Goal: Task Accomplishment & Management: Complete application form

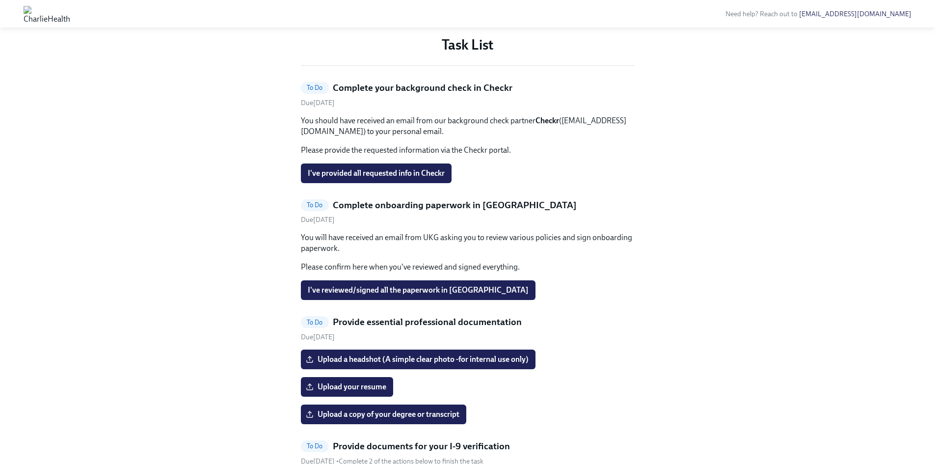
scroll to position [442, 0]
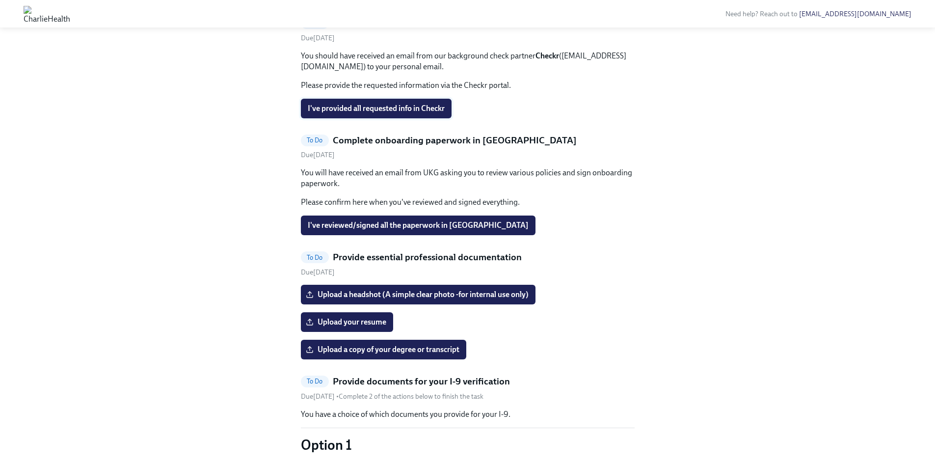
click at [387, 113] on span "I've provided all requested info in Checkr" at bounding box center [376, 109] width 137 height 10
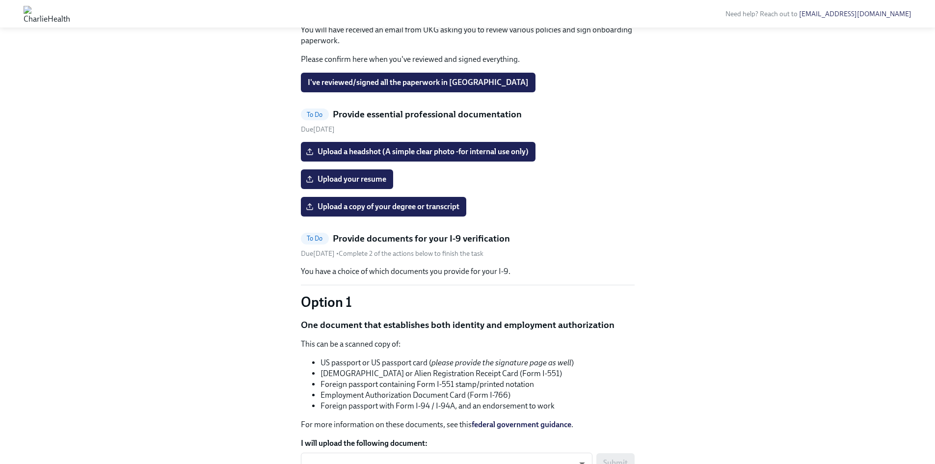
scroll to position [589, 0]
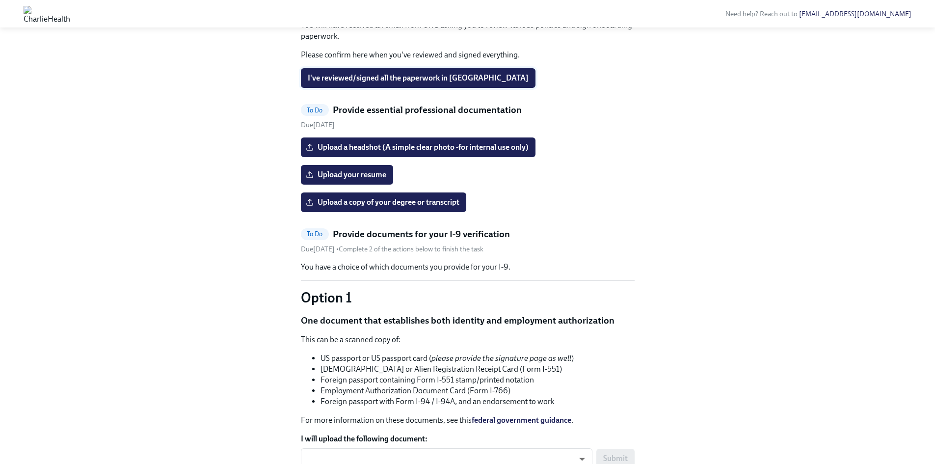
click at [438, 83] on span "I've reviewed/signed all the paperwork in [GEOGRAPHIC_DATA]" at bounding box center [418, 78] width 221 height 10
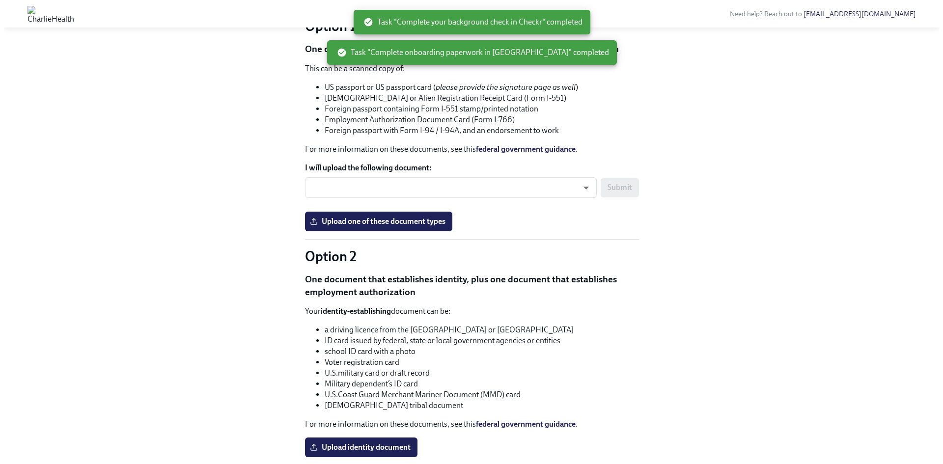
scroll to position [699, 0]
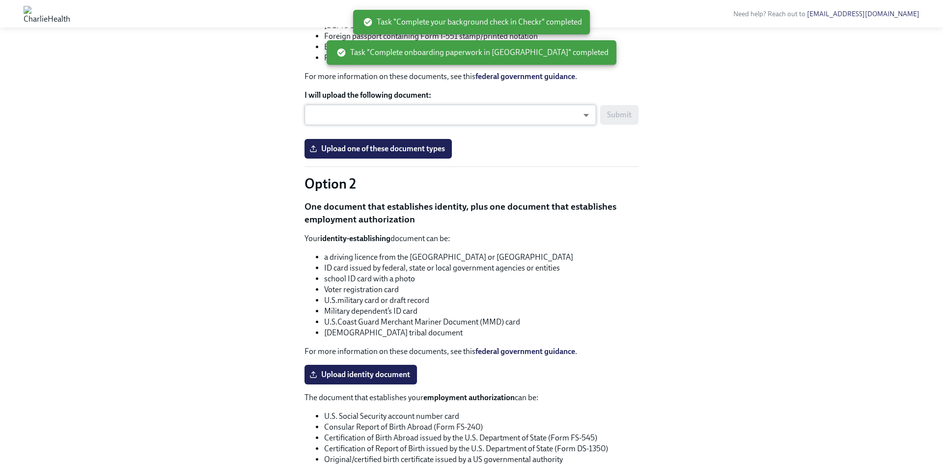
click at [552, 273] on body "Need help? Reach out to [EMAIL_ADDRESS][DOMAIN_NAME] Hi [PERSON_NAME]! This is …" at bounding box center [471, 149] width 943 height 1696
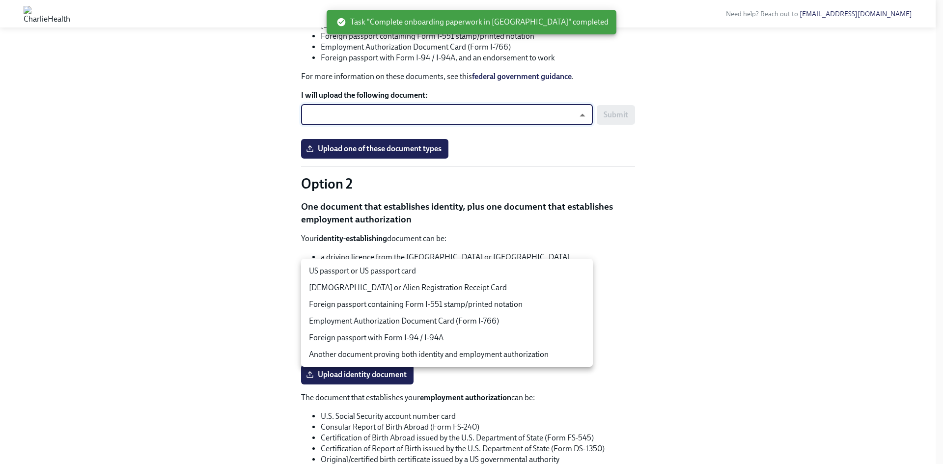
click at [621, 203] on div at bounding box center [471, 232] width 943 height 464
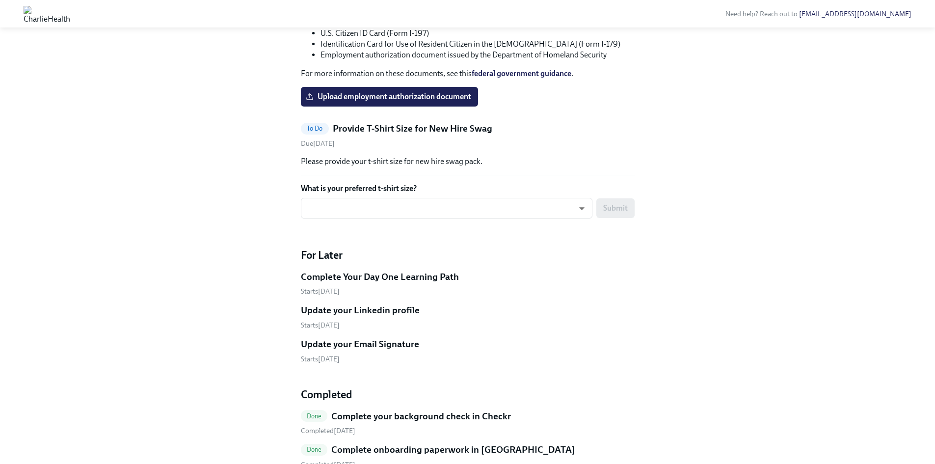
scroll to position [1239, 0]
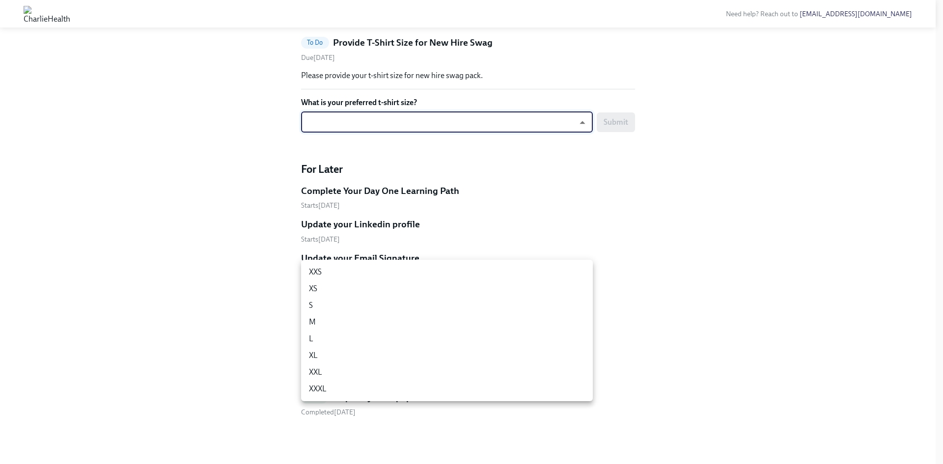
click at [423, 386] on li "XXXL" at bounding box center [447, 389] width 292 height 17
type input "xUDT9VoK6"
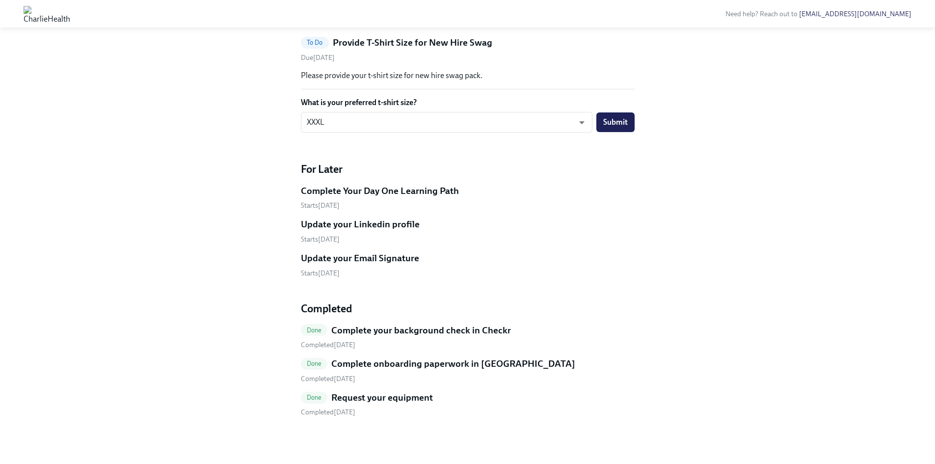
click at [546, 197] on div "Complete Your Day One Learning Path" at bounding box center [468, 191] width 334 height 13
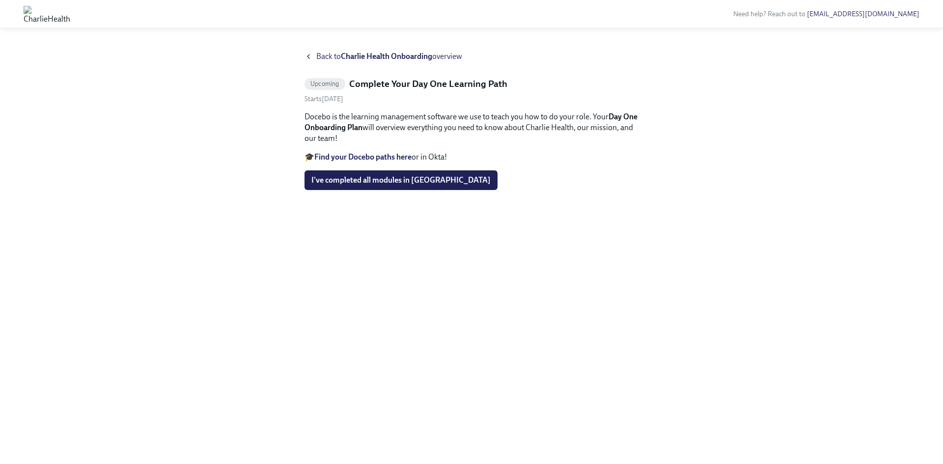
click at [317, 54] on span "Back to Charlie Health Onboarding overview" at bounding box center [389, 56] width 146 height 11
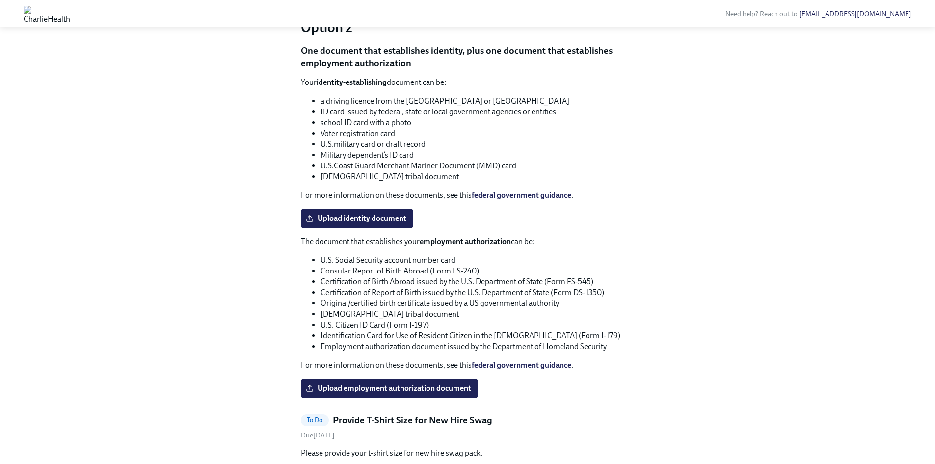
scroll to position [750, 0]
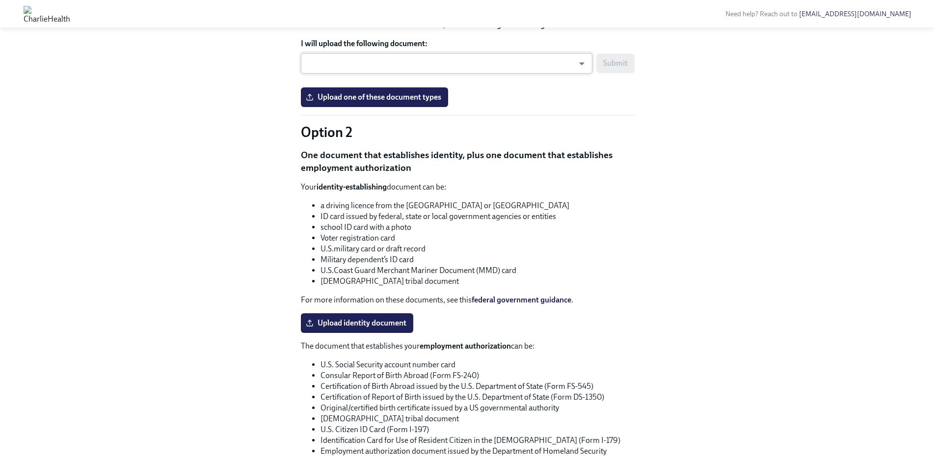
click at [414, 215] on body "Need help? Reach out to [EMAIL_ADDRESS][DOMAIN_NAME] Hi [PERSON_NAME]! This is …" at bounding box center [467, 98] width 935 height 1696
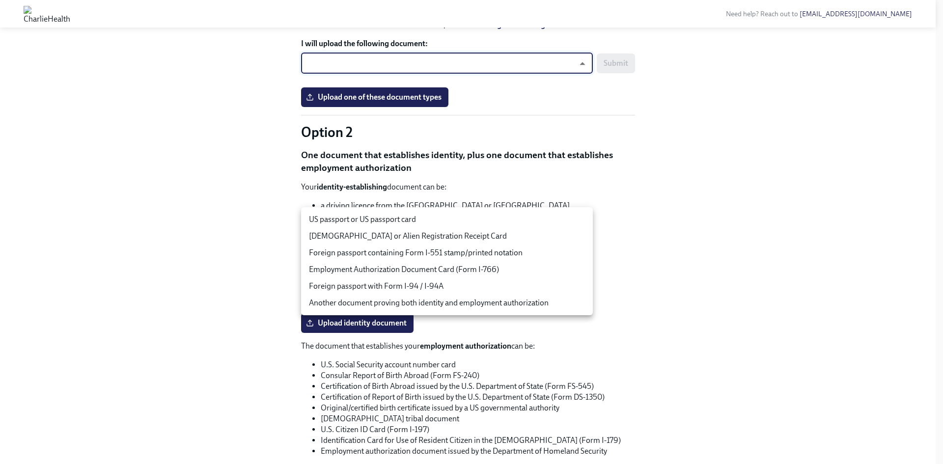
click at [182, 164] on div at bounding box center [471, 232] width 943 height 464
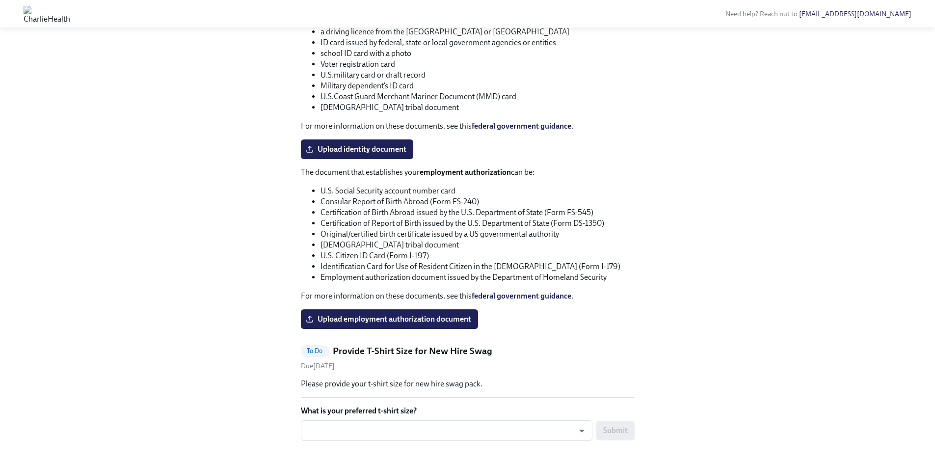
scroll to position [947, 0]
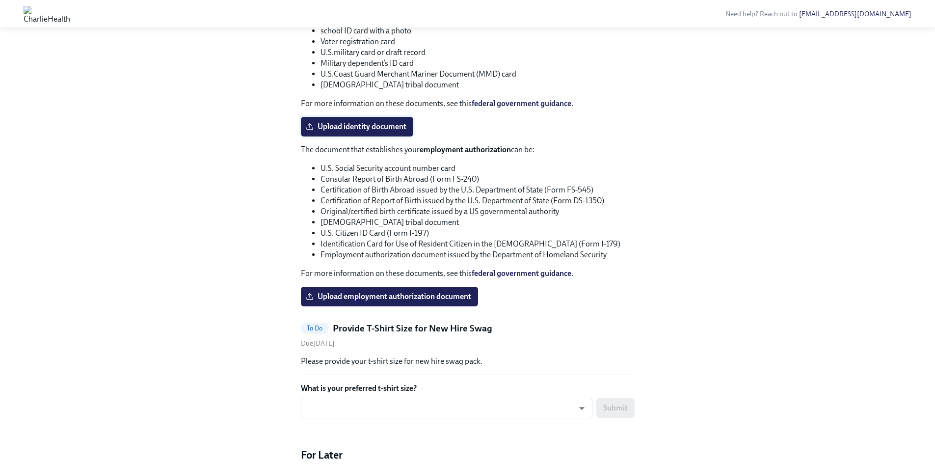
click at [363, 132] on span "Upload identity document" at bounding box center [357, 127] width 99 height 10
click at [0, 0] on input "Upload identity document" at bounding box center [0, 0] width 0 height 0
drag, startPoint x: 377, startPoint y: 290, endPoint x: 382, endPoint y: 288, distance: 5.1
click at [380, 137] on label "Upload identity document" at bounding box center [357, 127] width 112 height 20
click at [0, 0] on input "Upload identity document" at bounding box center [0, 0] width 0 height 0
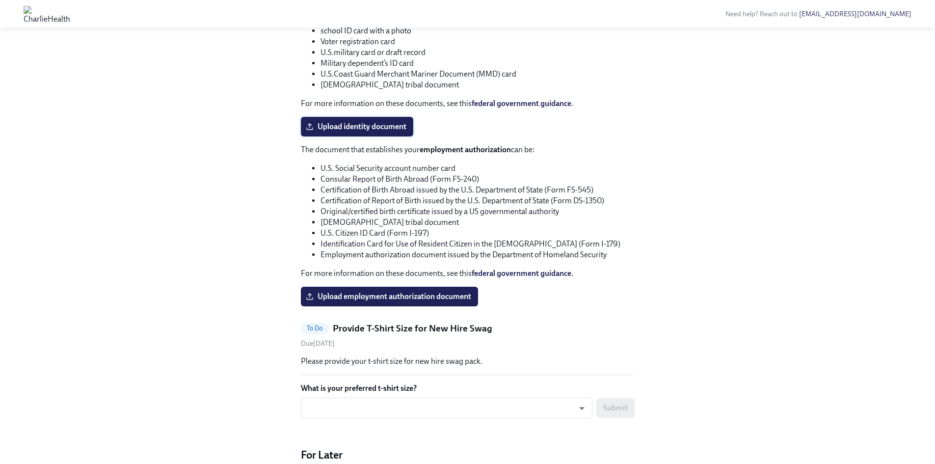
click at [353, 132] on span "Upload identity document" at bounding box center [357, 127] width 99 height 10
click at [0, 0] on input "Upload identity document" at bounding box center [0, 0] width 0 height 0
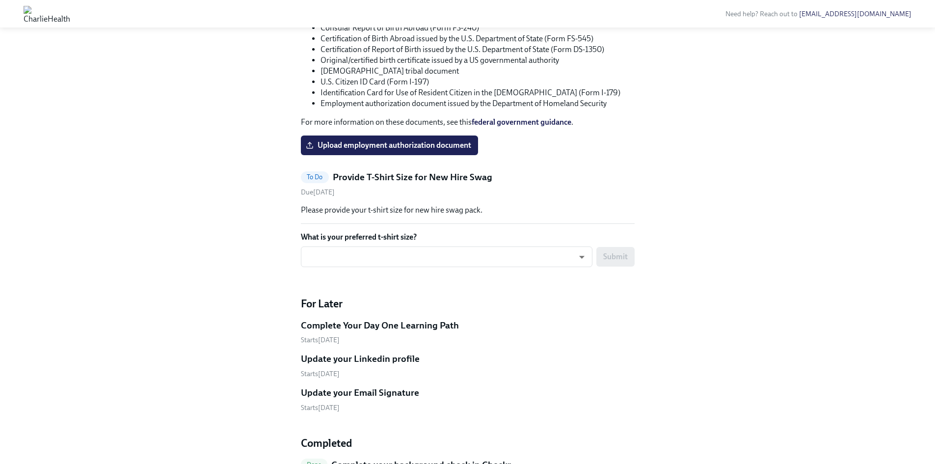
scroll to position [996, 0]
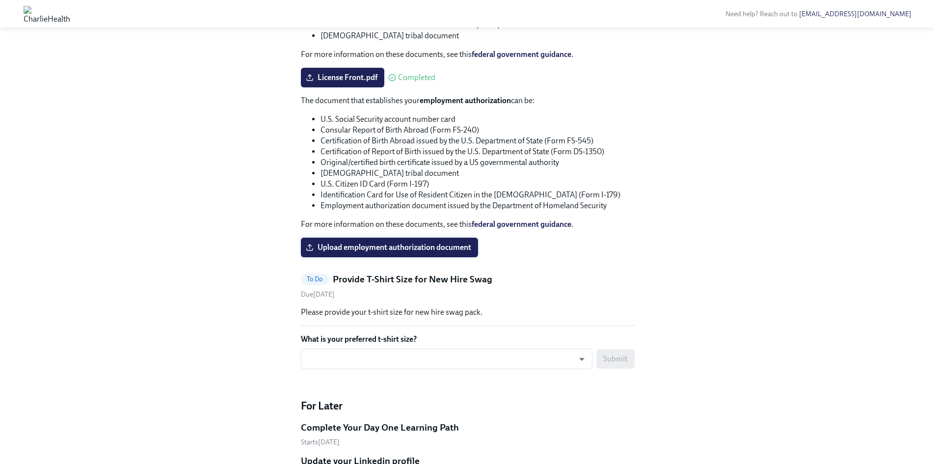
click at [384, 252] on span "Upload employment authorization document" at bounding box center [390, 248] width 164 height 10
click at [0, 0] on input "Upload employment authorization document" at bounding box center [0, 0] width 0 height 0
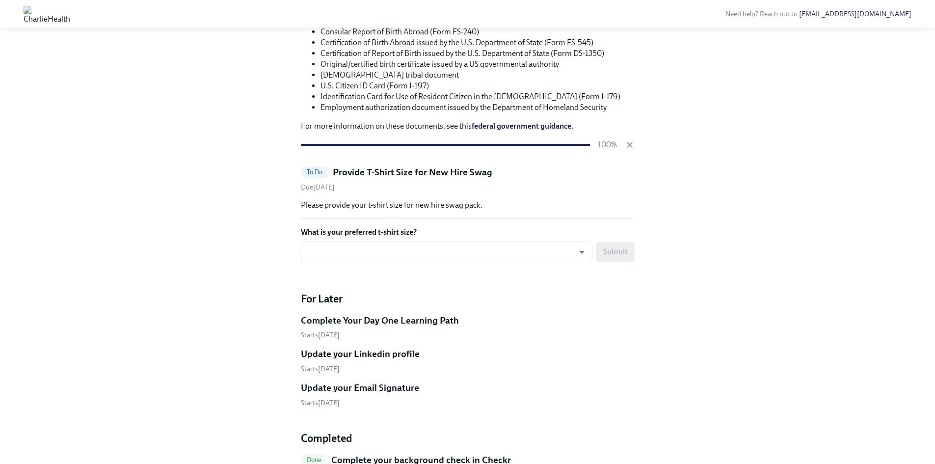
scroll to position [1192, 0]
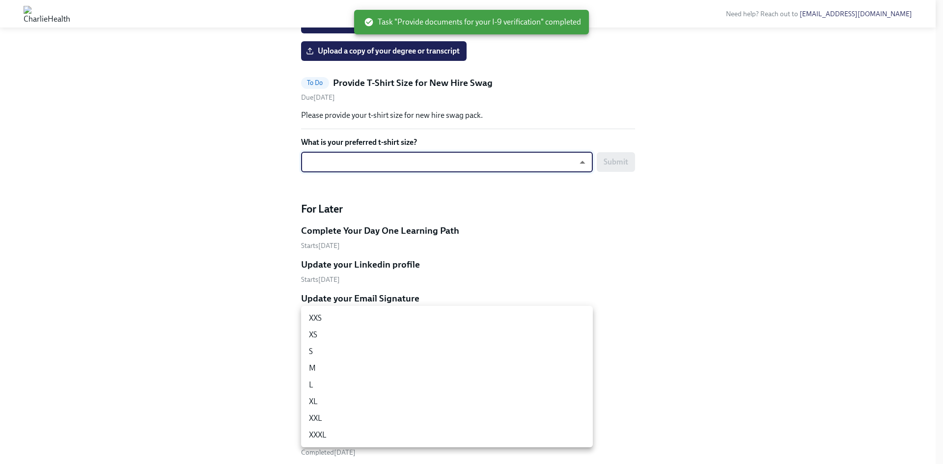
click at [461, 431] on li "XXXL" at bounding box center [447, 435] width 292 height 17
type input "xUDT9VoK6"
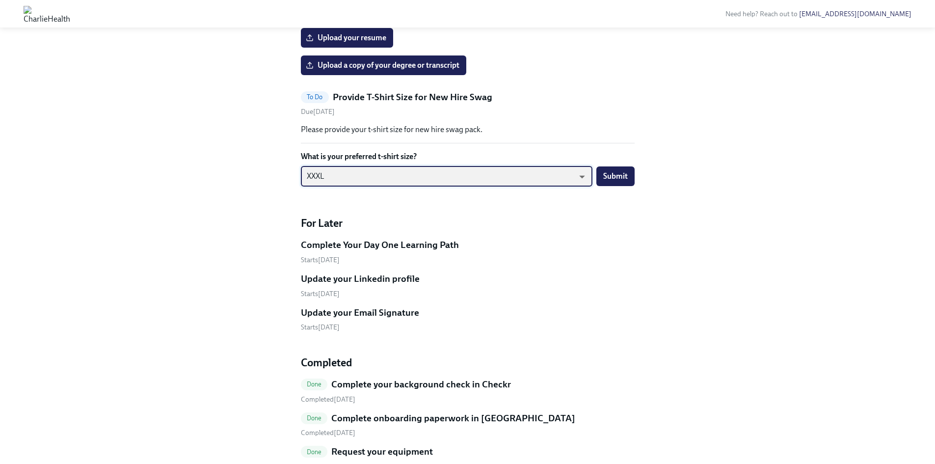
scroll to position [481, 0]
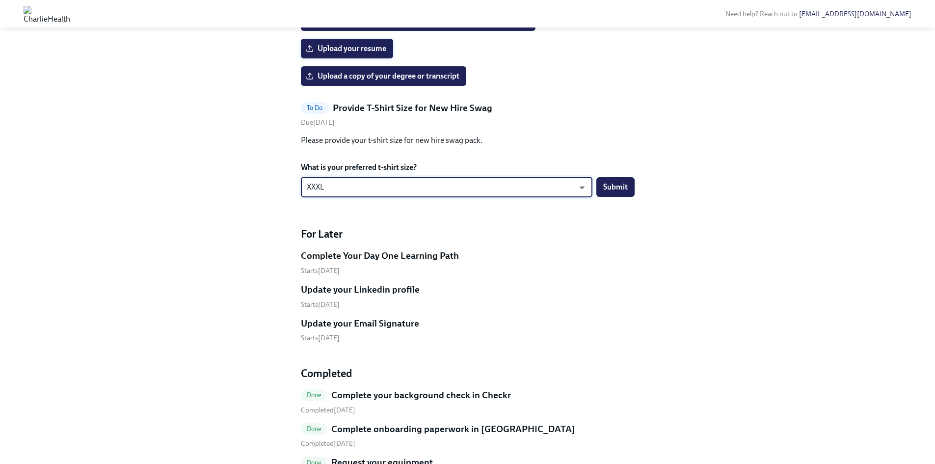
click at [378, 54] on span "Upload your resume" at bounding box center [347, 49] width 79 height 10
click at [0, 0] on input "Upload your resume" at bounding box center [0, 0] width 0 height 0
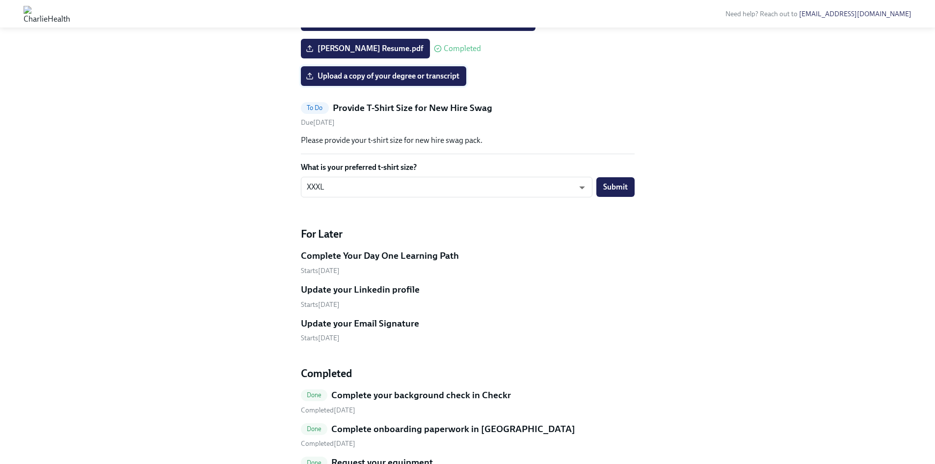
click at [378, 81] on span "Upload a copy of your degree or transcript" at bounding box center [384, 76] width 152 height 10
click at [0, 0] on input "Upload a copy of your degree or transcript" at bounding box center [0, 0] width 0 height 0
click at [451, 31] on label "Upload a headshot (A simple clear photo -for internal use only)" at bounding box center [418, 21] width 235 height 20
click at [0, 0] on input "Upload a headshot (A simple clear photo -for internal use only)" at bounding box center [0, 0] width 0 height 0
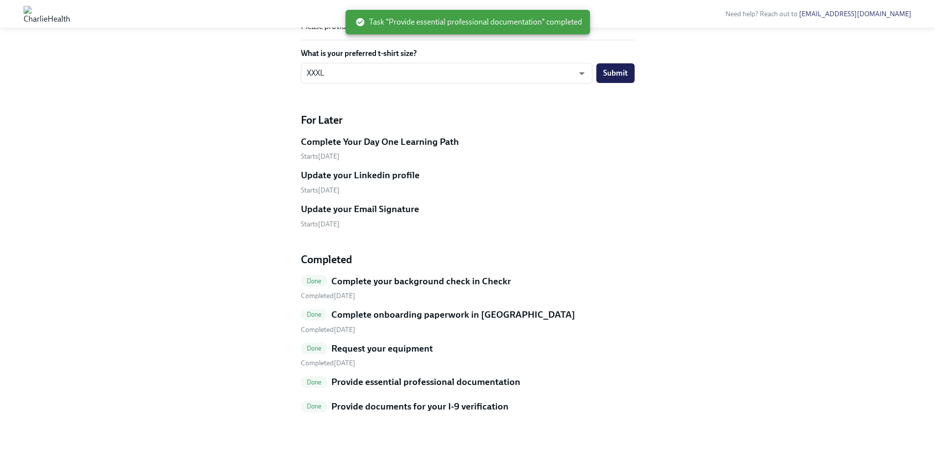
scroll to position [382, 0]
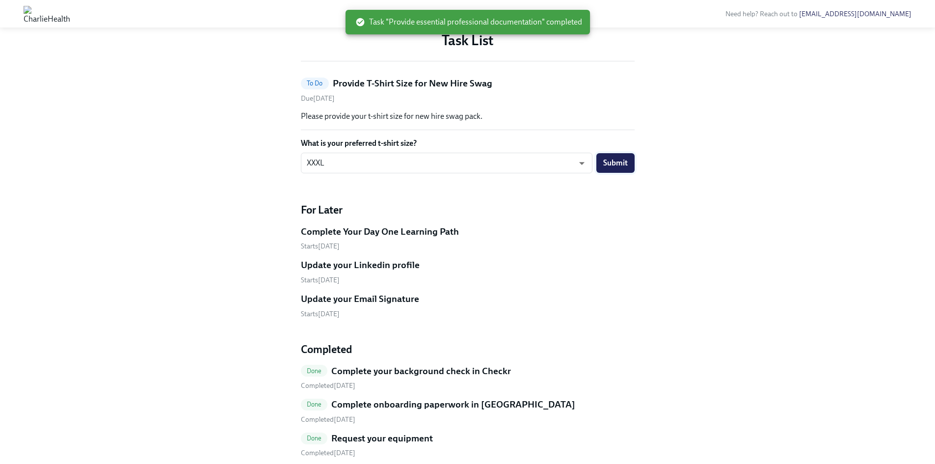
click at [612, 168] on span "Submit" at bounding box center [615, 163] width 25 height 10
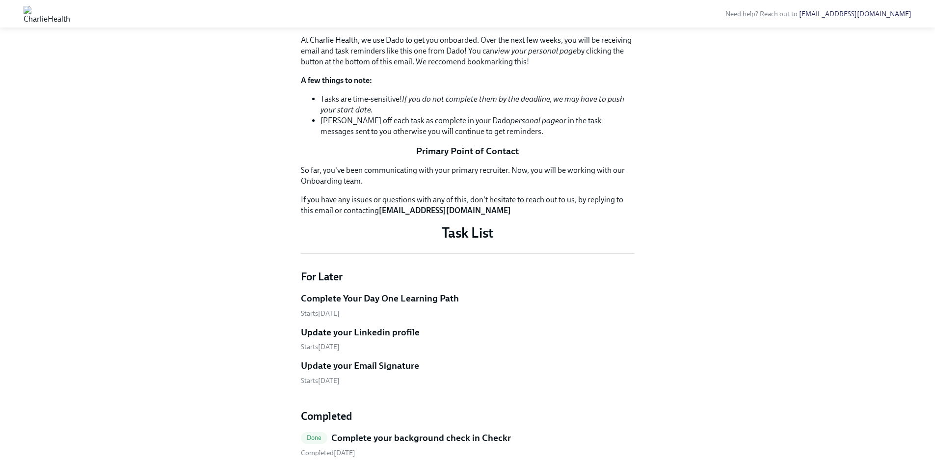
scroll to position [63, 0]
